Goal: Check status

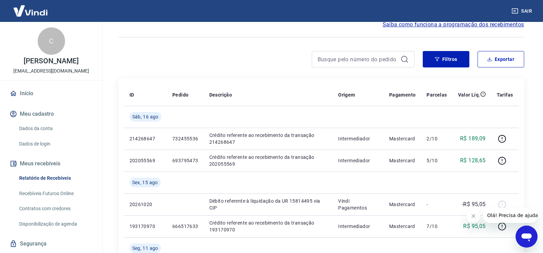
scroll to position [69, 0]
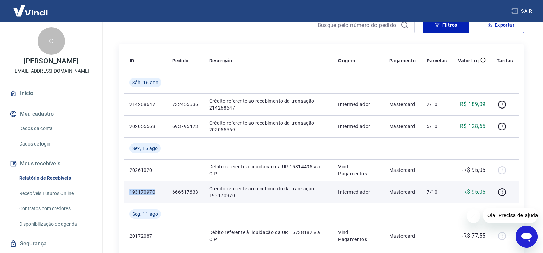
drag, startPoint x: 129, startPoint y: 192, endPoint x: 155, endPoint y: 192, distance: 26.1
click at [155, 192] on td "193170970" at bounding box center [145, 192] width 43 height 22
copy p "193170970"
